Goal: Book appointment/travel/reservation

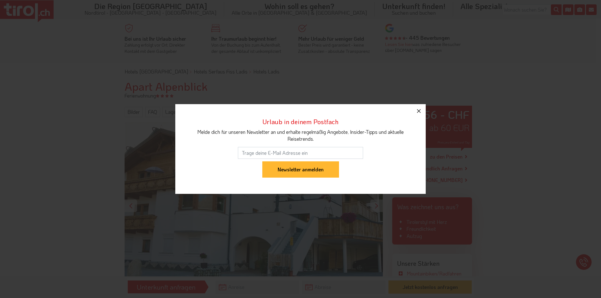
click at [420, 114] on icon "button" at bounding box center [419, 111] width 8 height 8
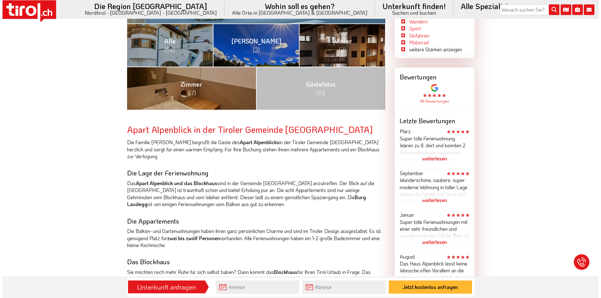
scroll to position [313, 0]
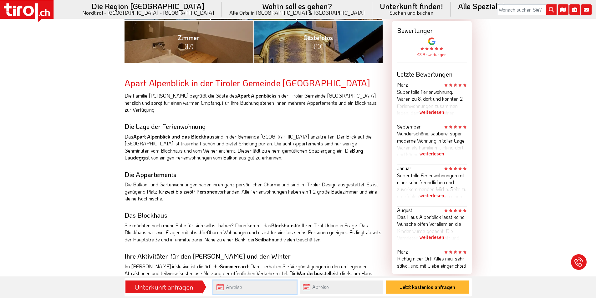
click at [250, 290] on input "text" at bounding box center [254, 287] width 83 height 13
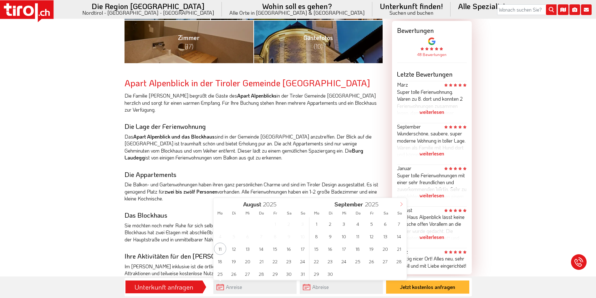
click at [399, 205] on icon at bounding box center [401, 204] width 4 height 4
type input "2026"
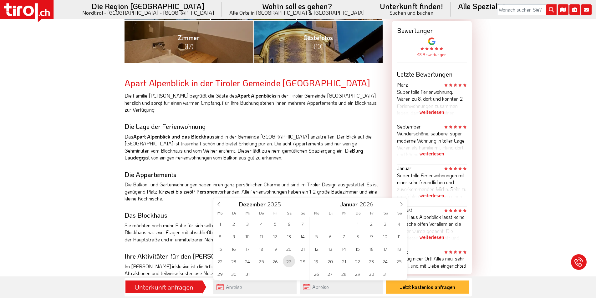
click at [291, 261] on span "27" at bounding box center [289, 261] width 12 height 12
click at [385, 226] on span "3" at bounding box center [385, 224] width 12 height 12
type input "[DATE]"
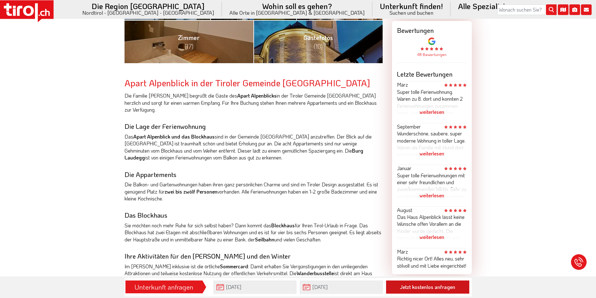
click at [431, 289] on button "Jetzt kostenlos anfragen" at bounding box center [427, 287] width 83 height 13
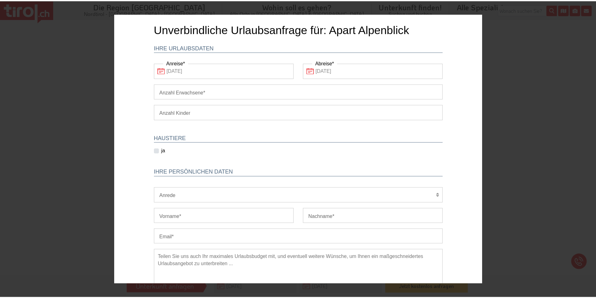
scroll to position [0, 0]
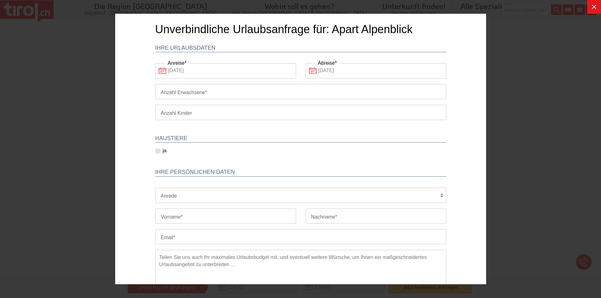
click at [552, 123] on div at bounding box center [300, 149] width 601 height 298
click at [595, 8] on icon at bounding box center [594, 7] width 8 height 8
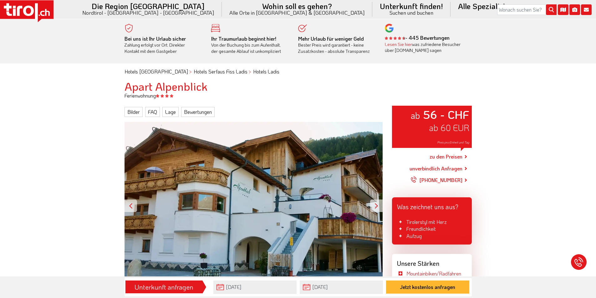
click at [449, 153] on link "zu den Preisen" at bounding box center [446, 157] width 33 height 16
